Goal: Information Seeking & Learning: Learn about a topic

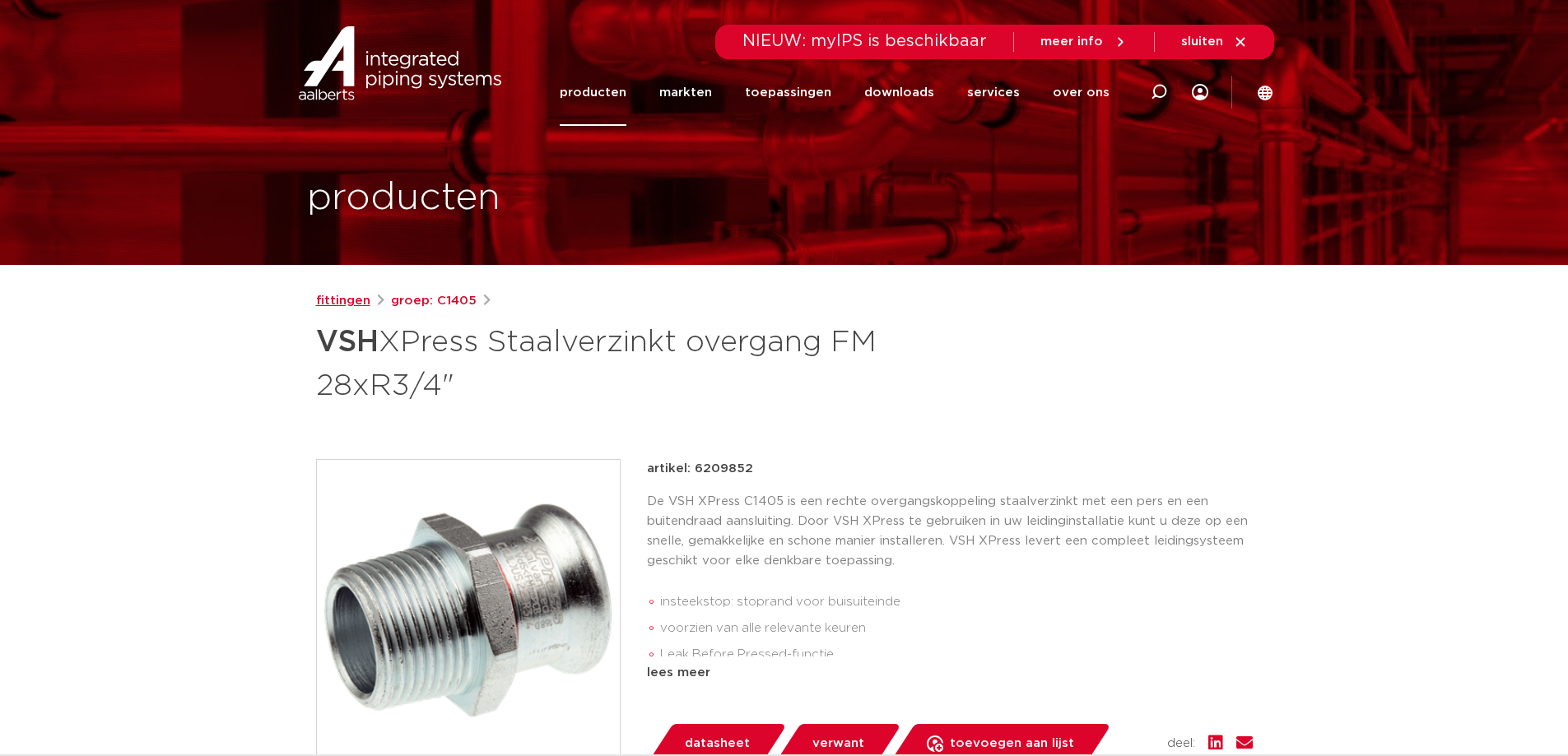
click at [351, 305] on link "fittingen" at bounding box center [343, 301] width 54 height 20
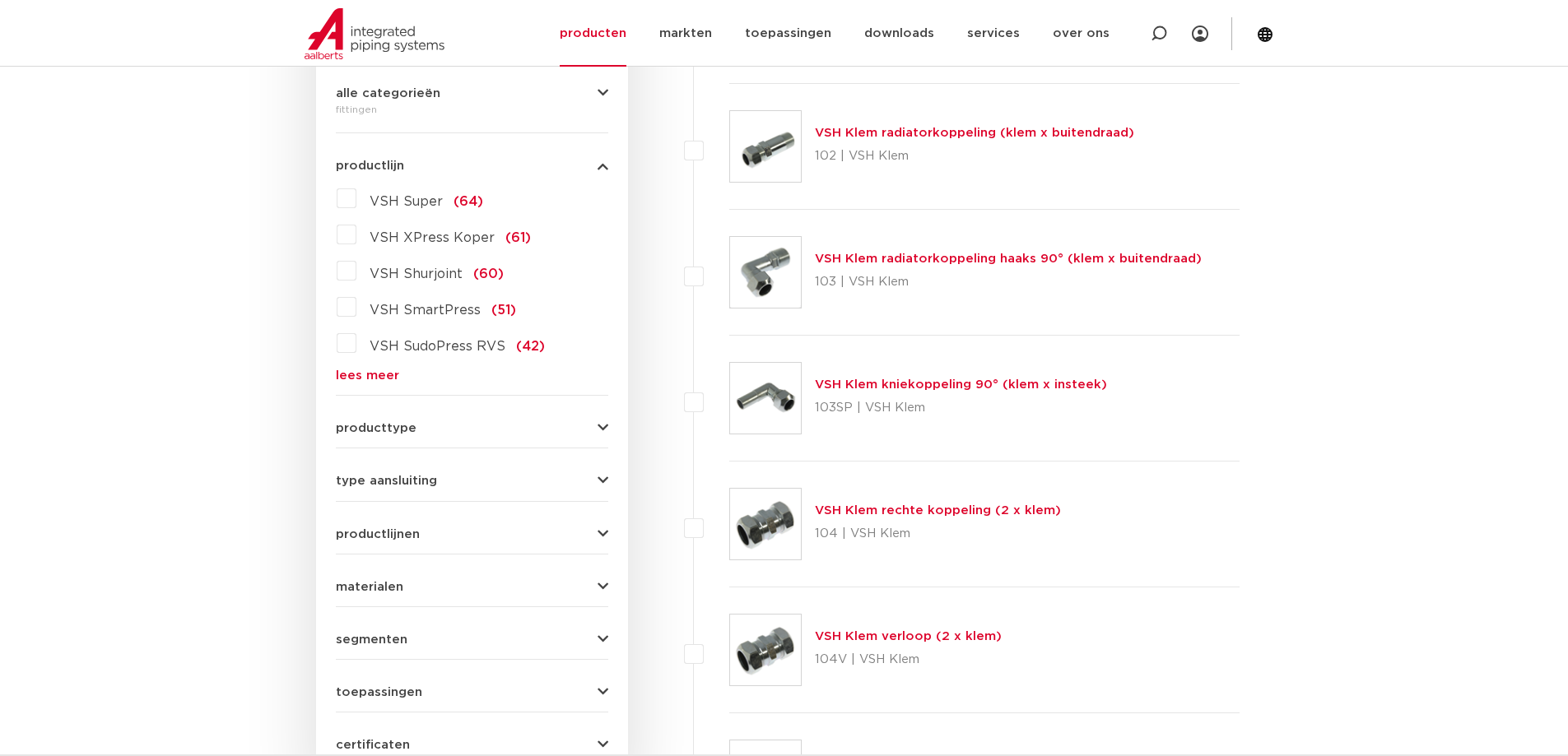
scroll to position [329, 0]
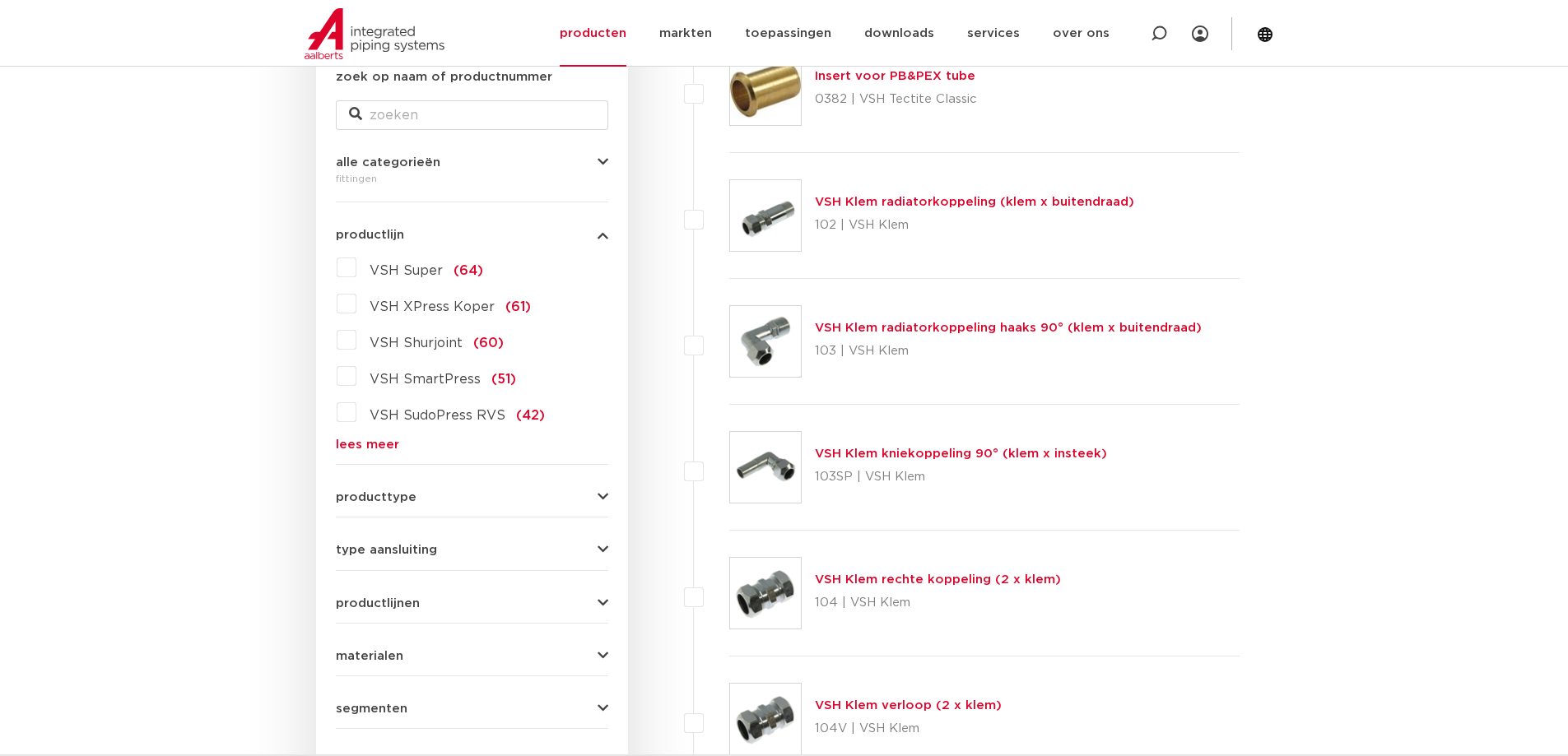
click at [366, 445] on link "lees meer" at bounding box center [472, 444] width 273 height 13
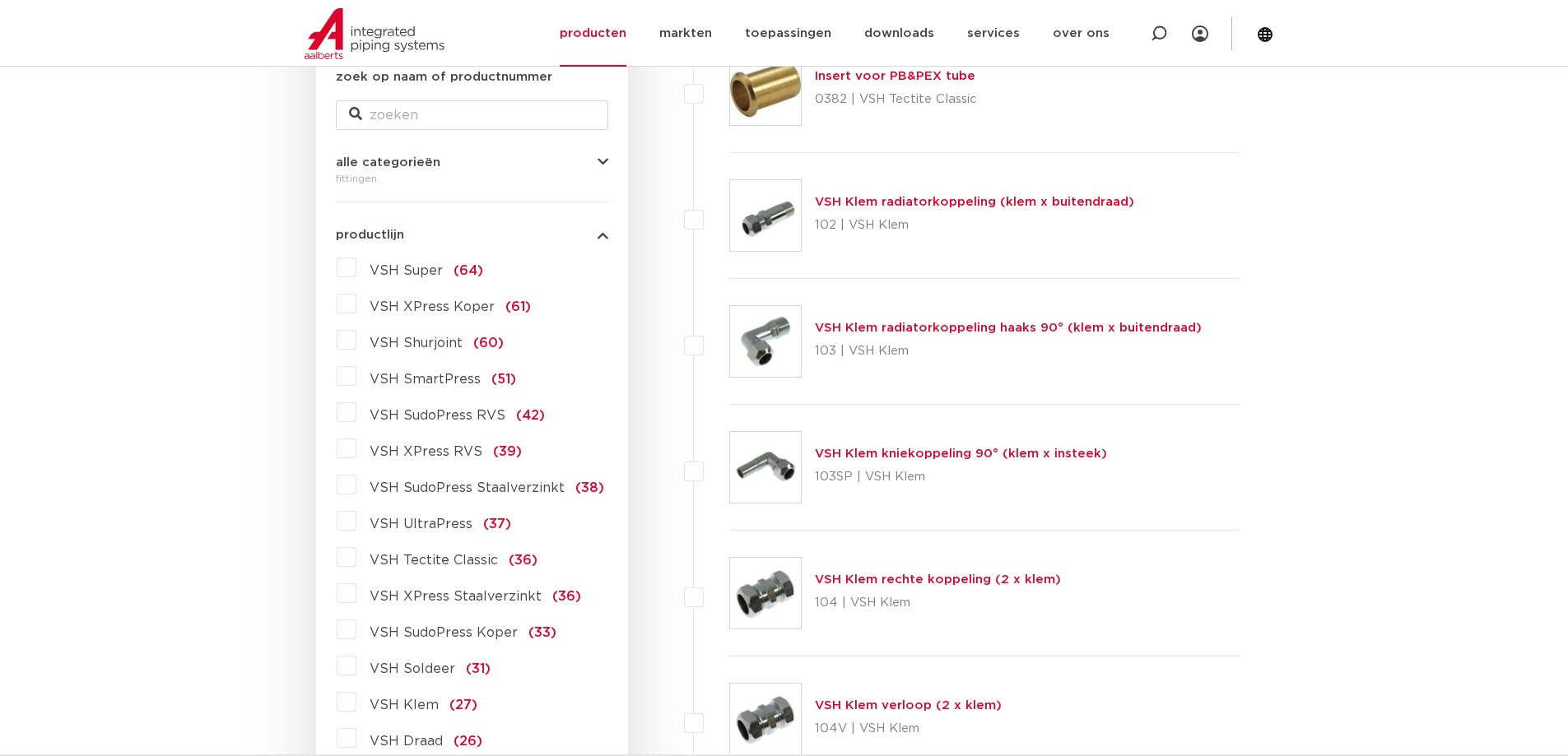
click at [507, 595] on span "VSH XPress Staalverzinkt" at bounding box center [456, 596] width 172 height 13
click at [0, 0] on input "VSH XPress Staalverzinkt (36)" at bounding box center [0, 0] width 0 height 0
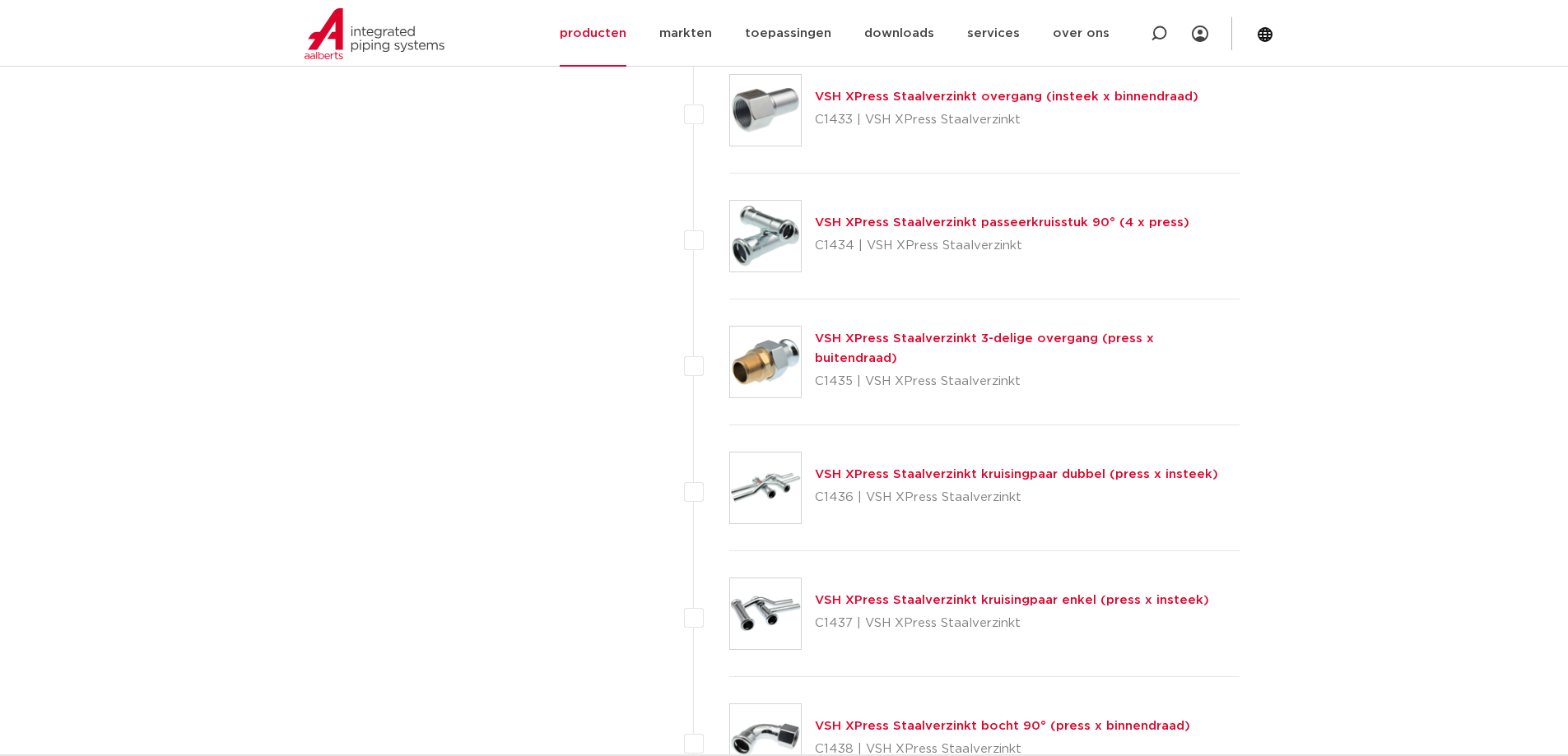
scroll to position [3209, 0]
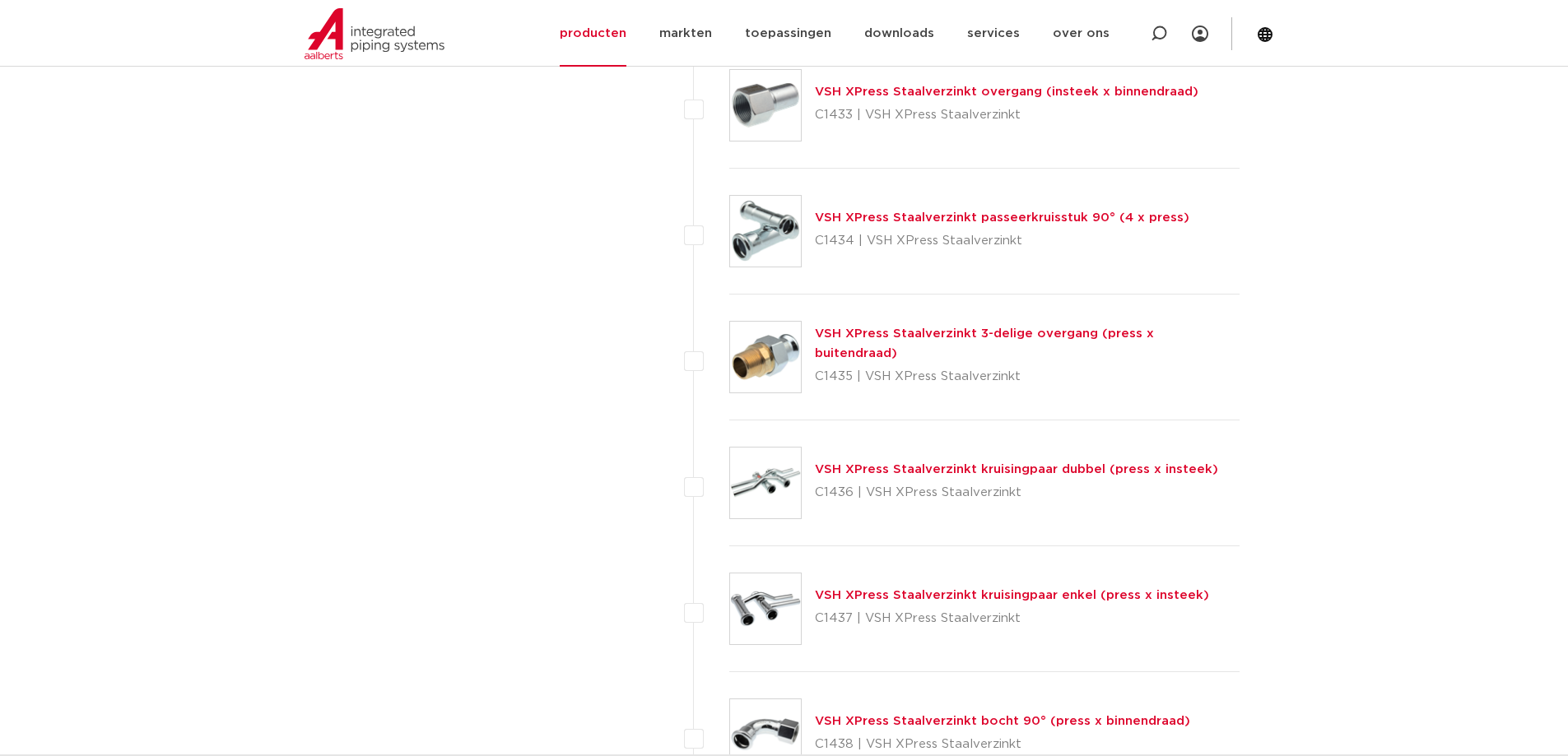
click at [940, 341] on link "VSH XPress Staalverzinkt 3-delige overgang (press x buitendraad)" at bounding box center [984, 344] width 339 height 32
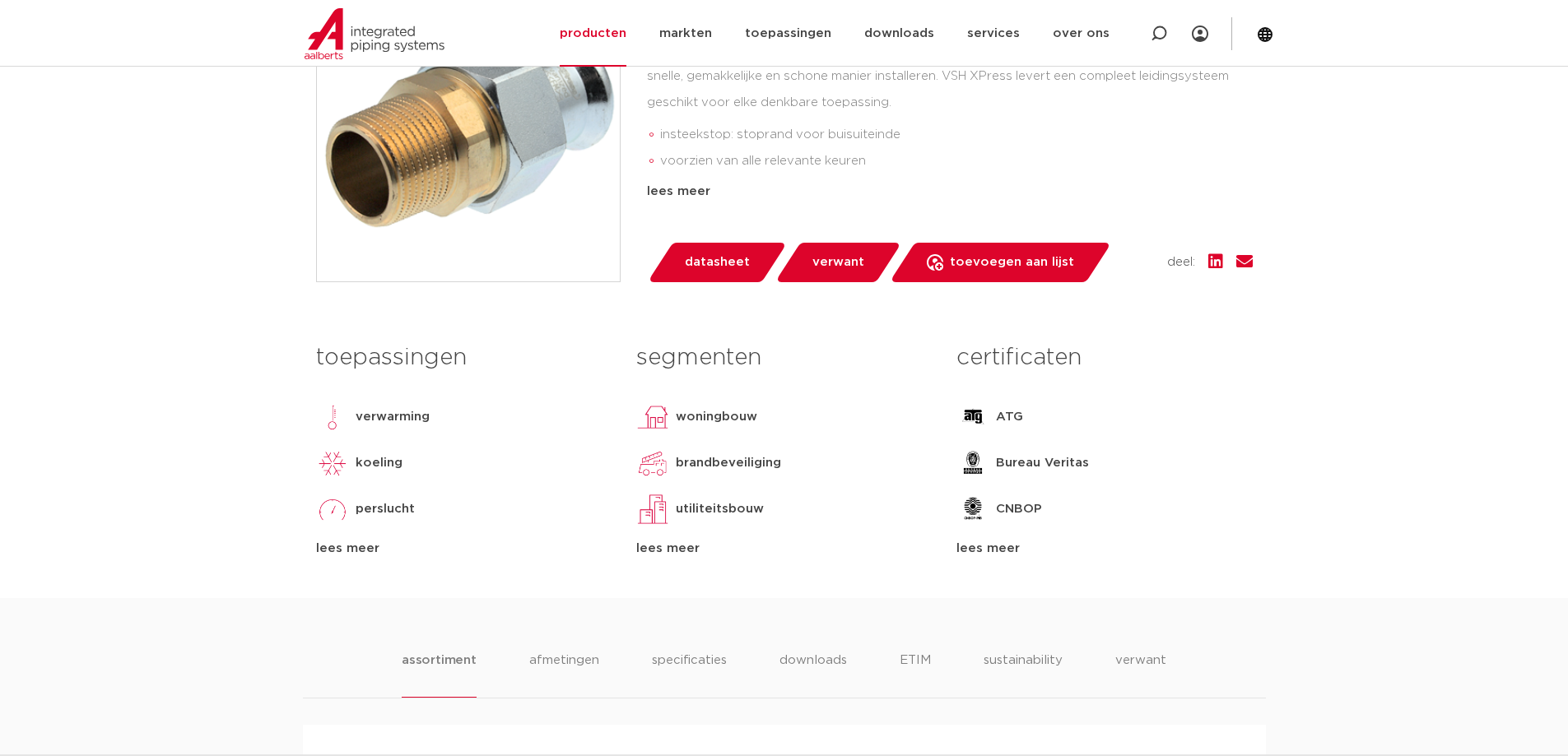
scroll to position [576, 0]
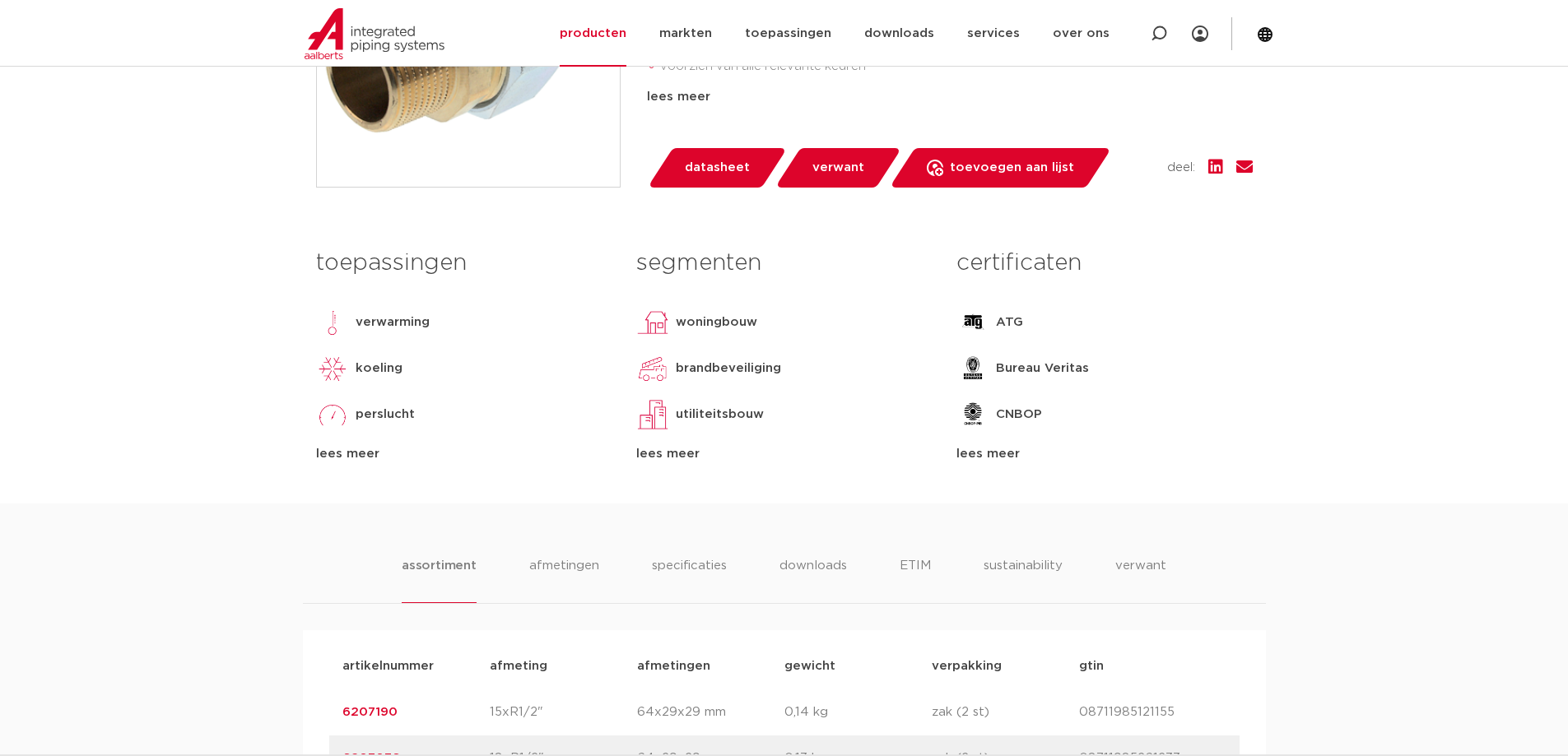
click at [720, 179] on span "datasheet" at bounding box center [718, 167] width 65 height 26
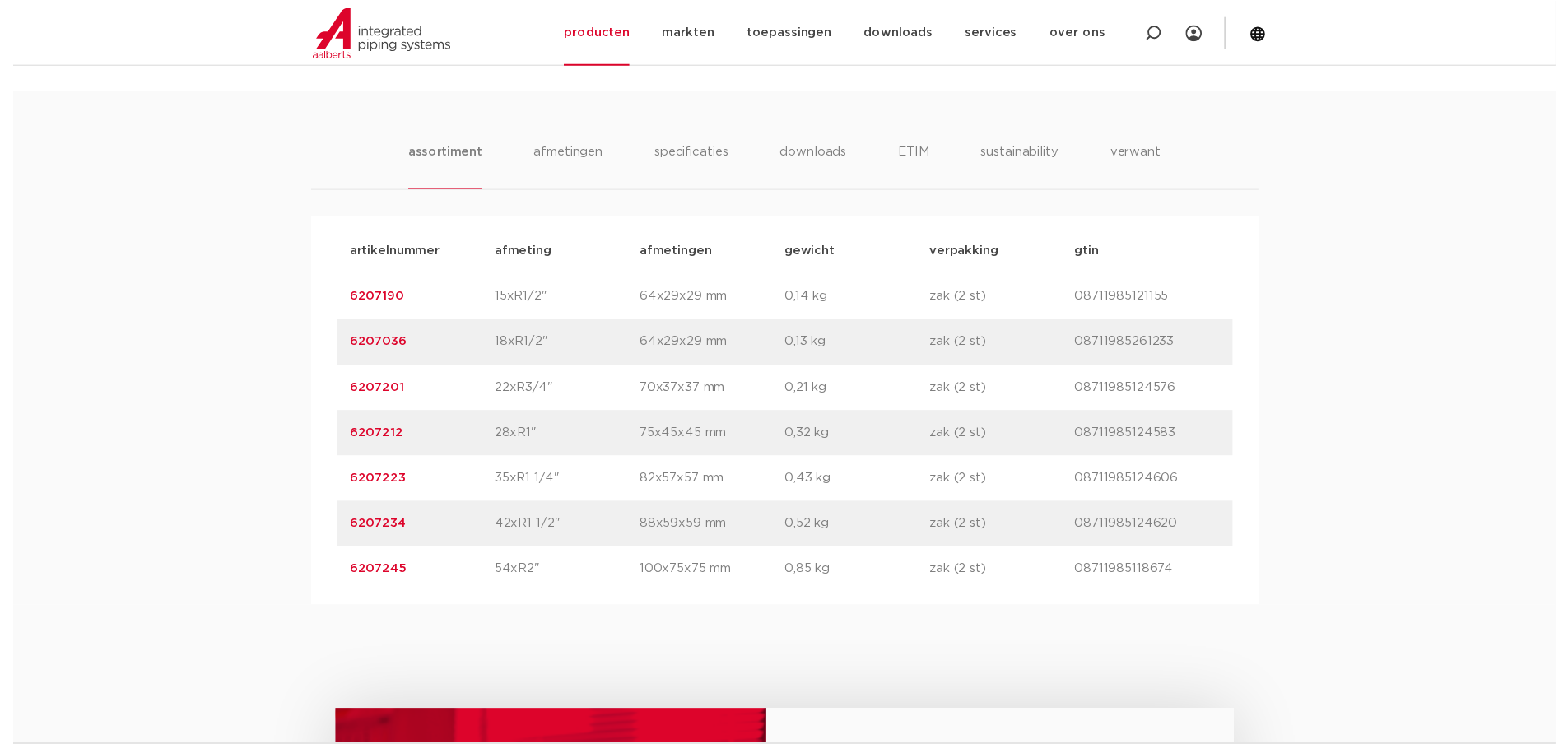
scroll to position [1021, 0]
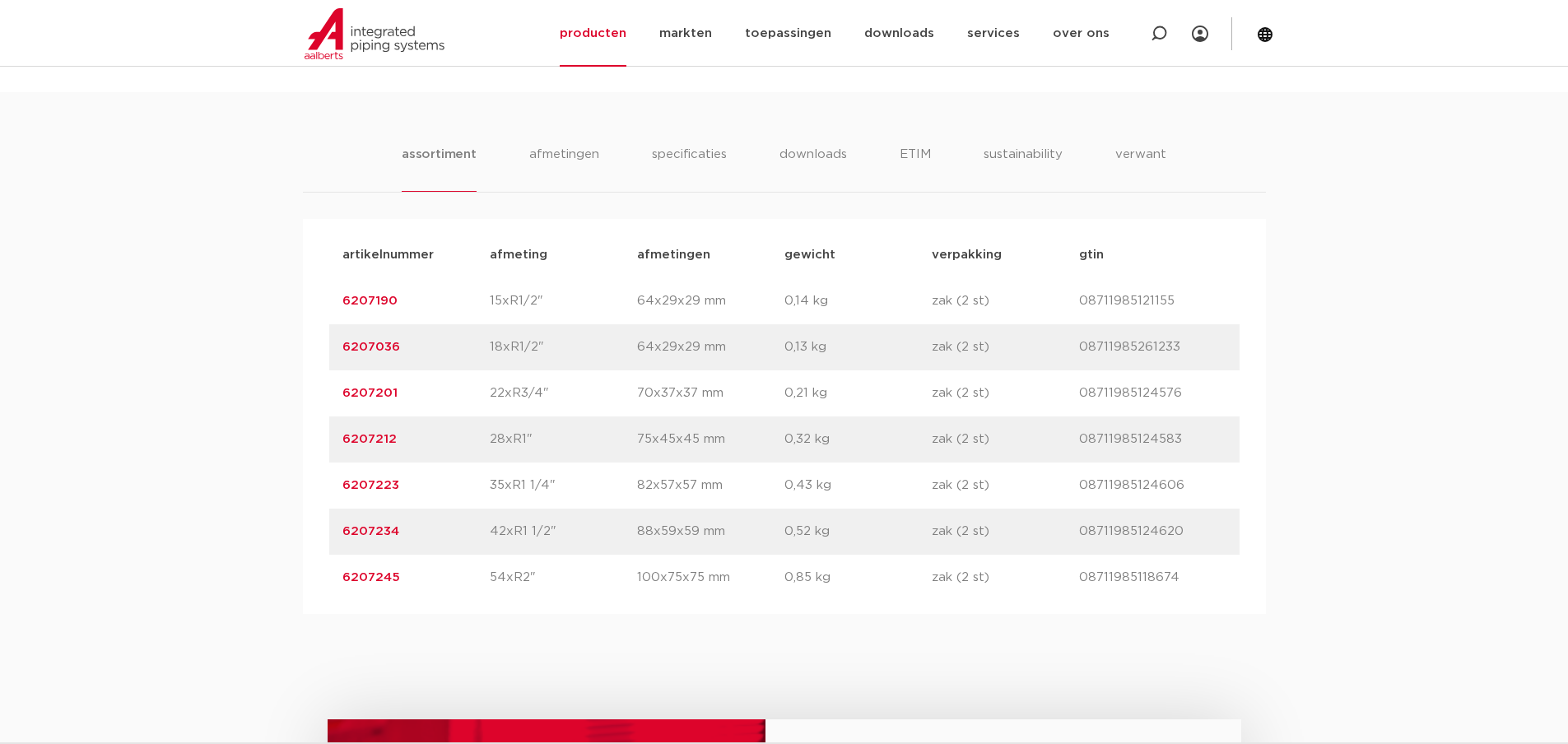
click at [1476, 174] on div "assortiment [GEOGRAPHIC_DATA] specificaties downloads ETIM sustainability verwa…" at bounding box center [784, 353] width 1568 height 522
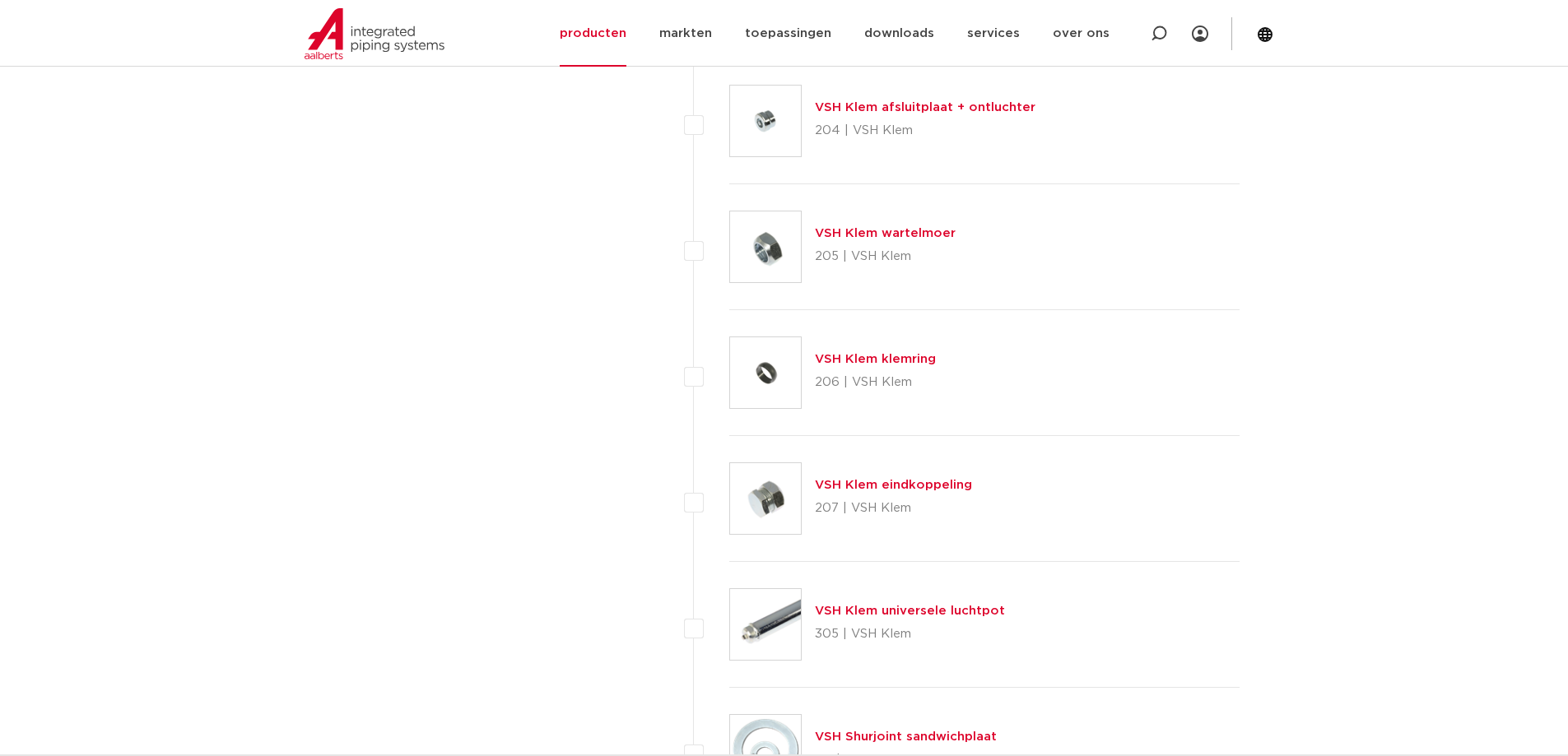
scroll to position [3209, 0]
